Goal: Task Accomplishment & Management: Complete application form

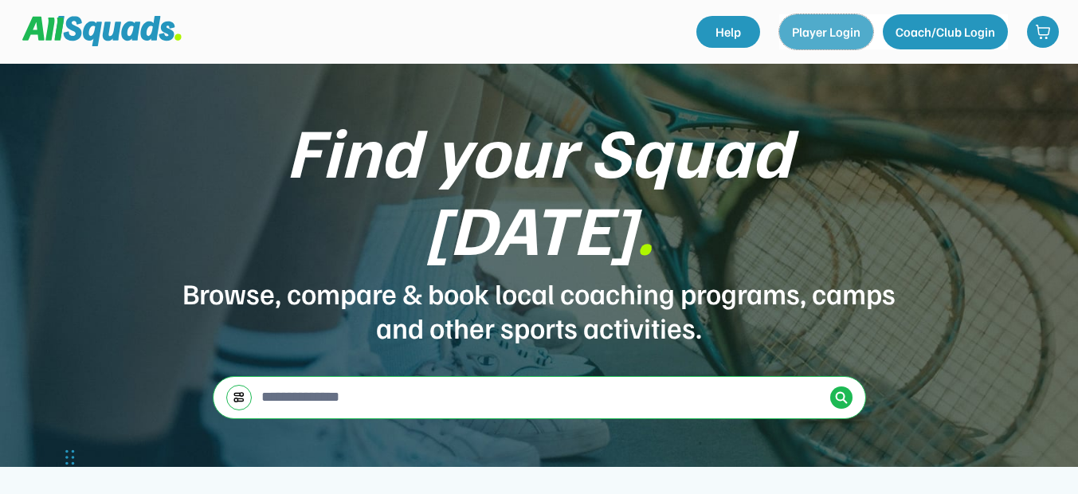
click at [841, 29] on button "Player Login" at bounding box center [826, 31] width 94 height 35
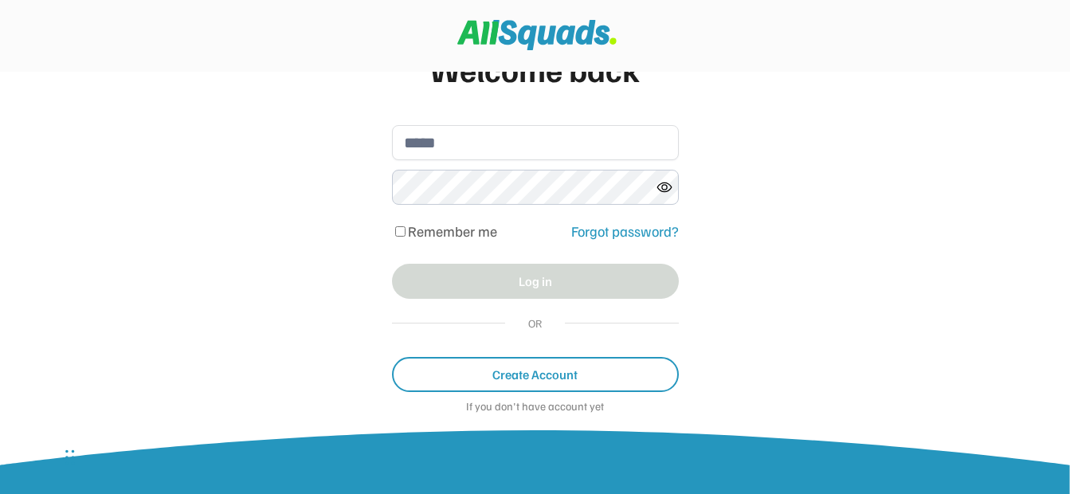
scroll to position [100, 0]
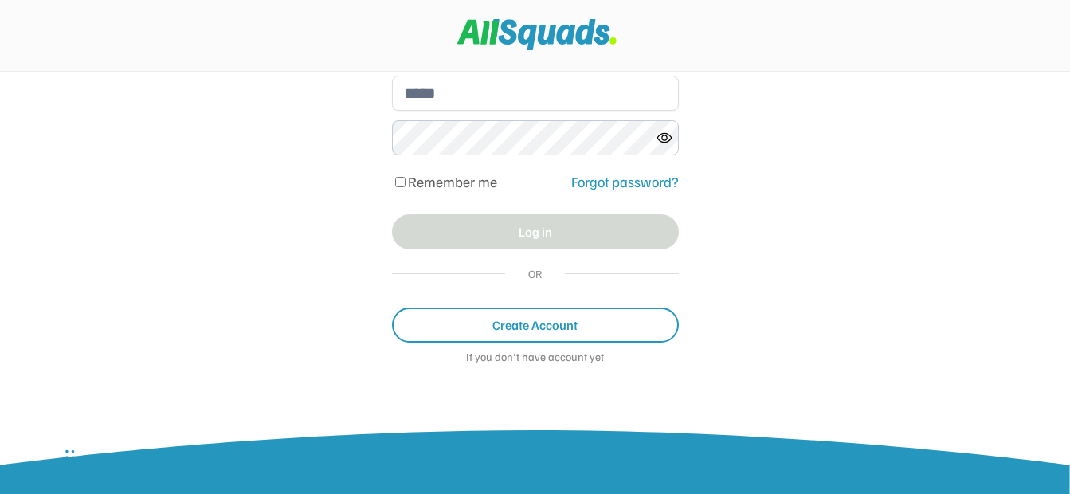
click at [534, 326] on button "Create Account" at bounding box center [535, 325] width 287 height 35
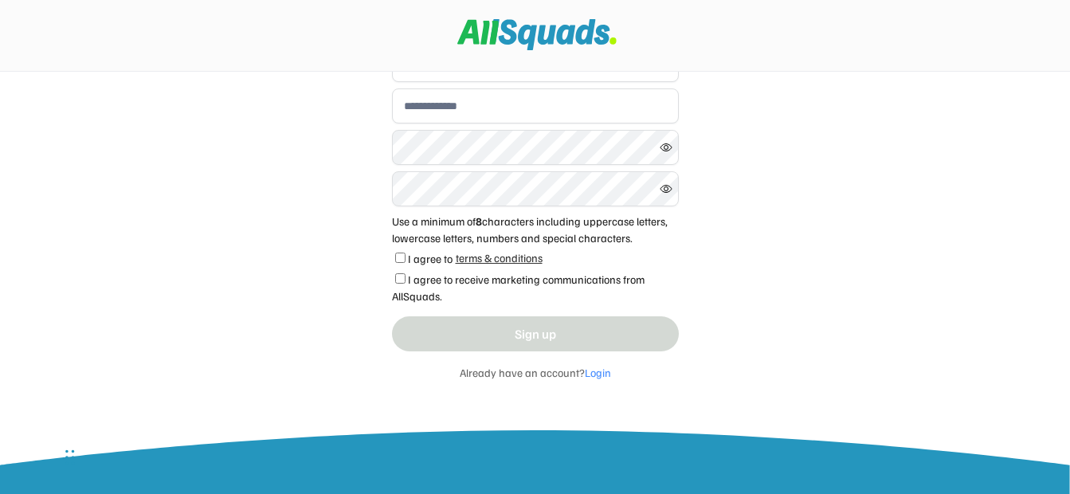
scroll to position [80, 0]
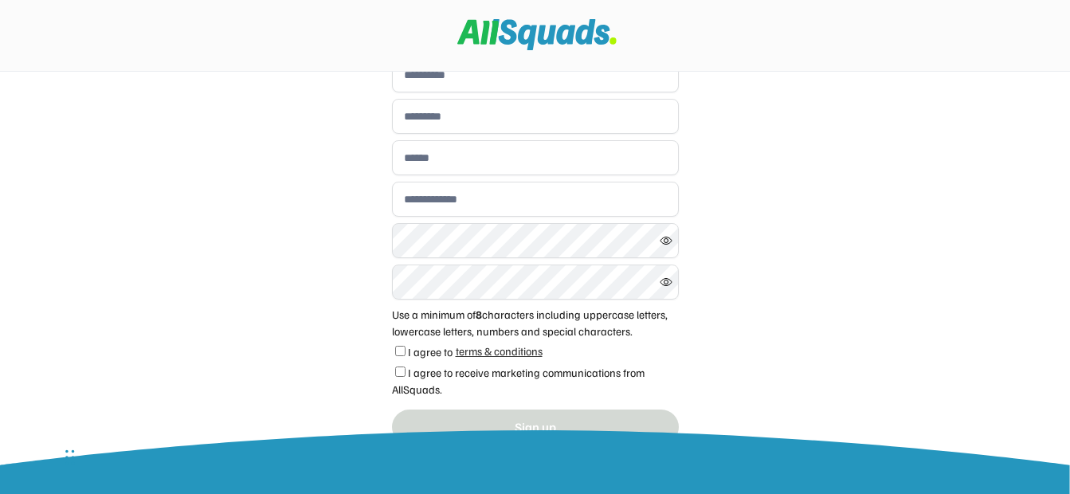
drag, startPoint x: 520, startPoint y: 38, endPoint x: 413, endPoint y: 37, distance: 106.8
click at [413, 37] on div at bounding box center [536, 35] width 1029 height 32
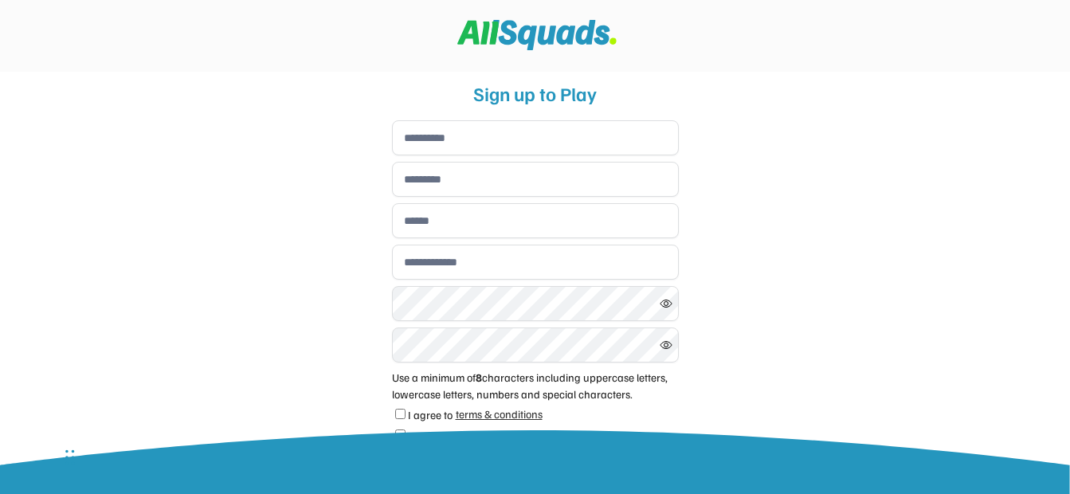
scroll to position [0, 0]
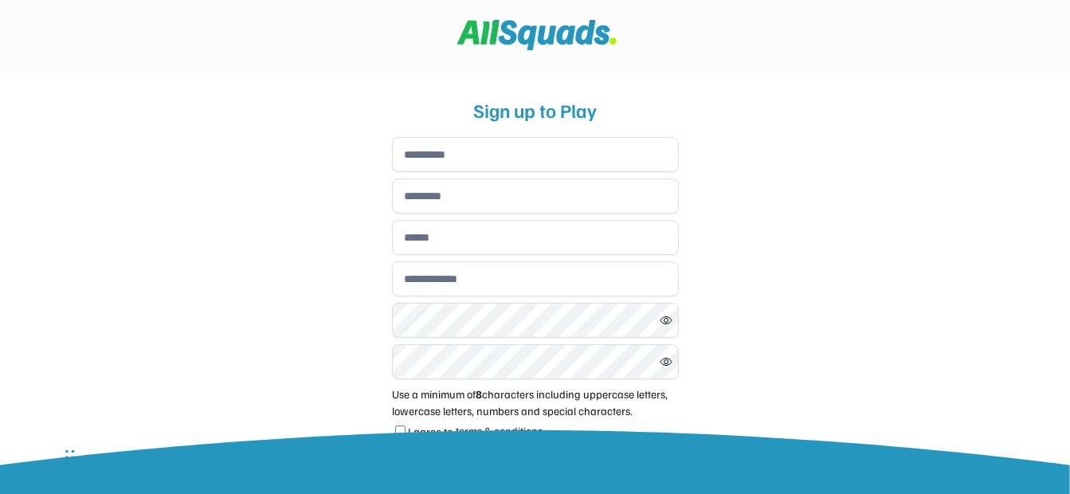
drag, startPoint x: 374, startPoint y: 49, endPoint x: 341, endPoint y: 62, distance: 35.1
click at [341, 62] on div at bounding box center [535, 36] width 1070 height 72
